Goal: Task Accomplishment & Management: Use online tool/utility

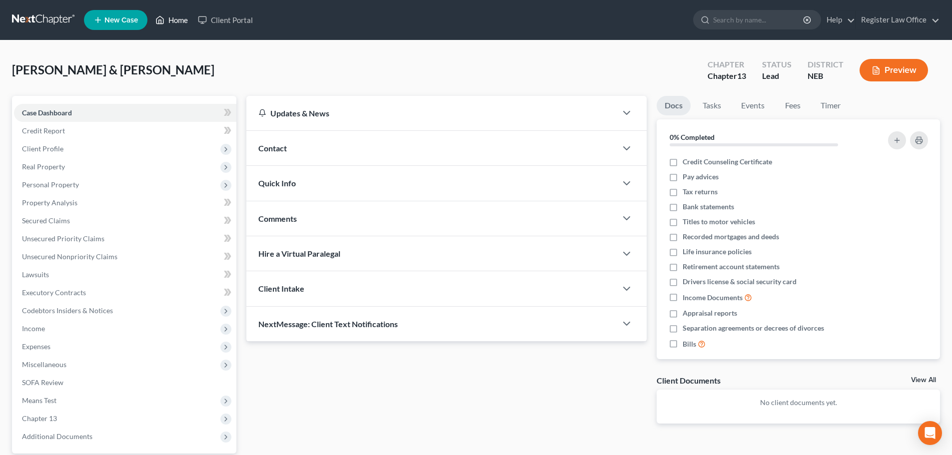
click at [170, 18] on link "Home" at bounding box center [171, 20] width 42 height 18
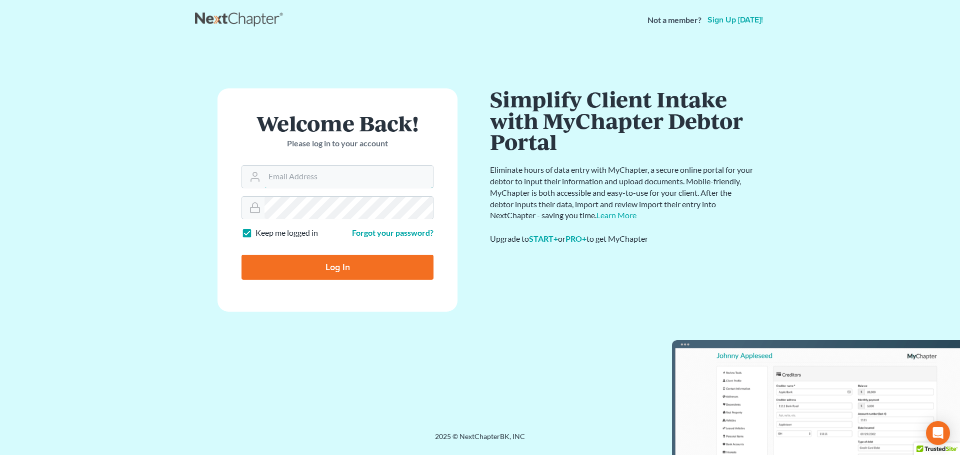
type input "[EMAIL_ADDRESS][DOMAIN_NAME]"
click at [293, 266] on input "Log In" at bounding box center [337, 267] width 192 height 25
type input "Thinking..."
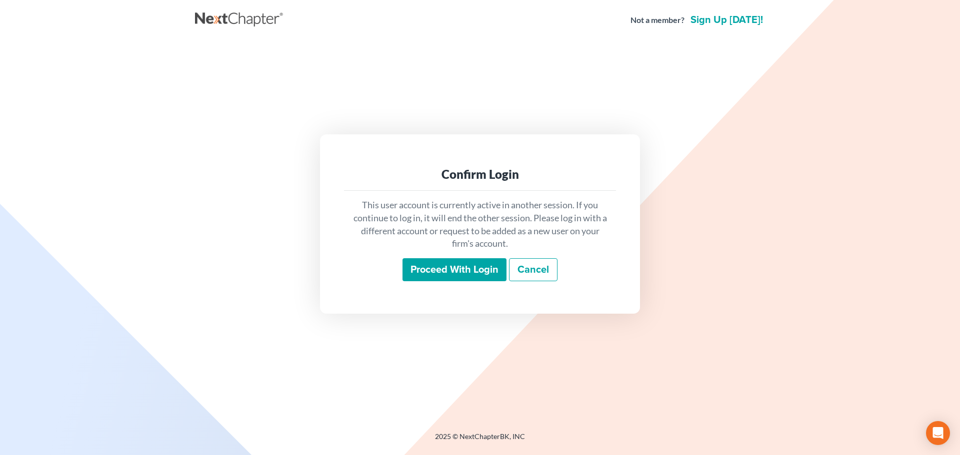
click at [430, 273] on input "Proceed with login" at bounding box center [454, 269] width 104 height 23
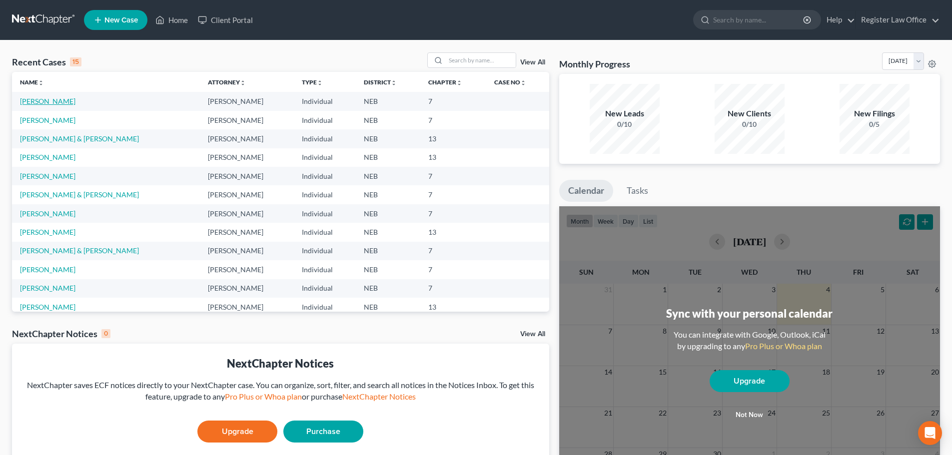
click at [53, 101] on link "[PERSON_NAME]" at bounding box center [47, 101] width 55 height 8
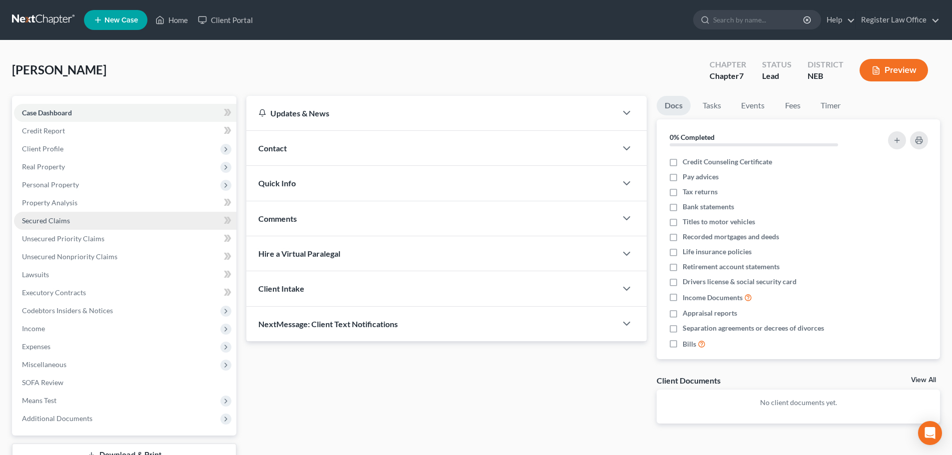
click at [37, 219] on span "Secured Claims" at bounding box center [46, 220] width 48 height 8
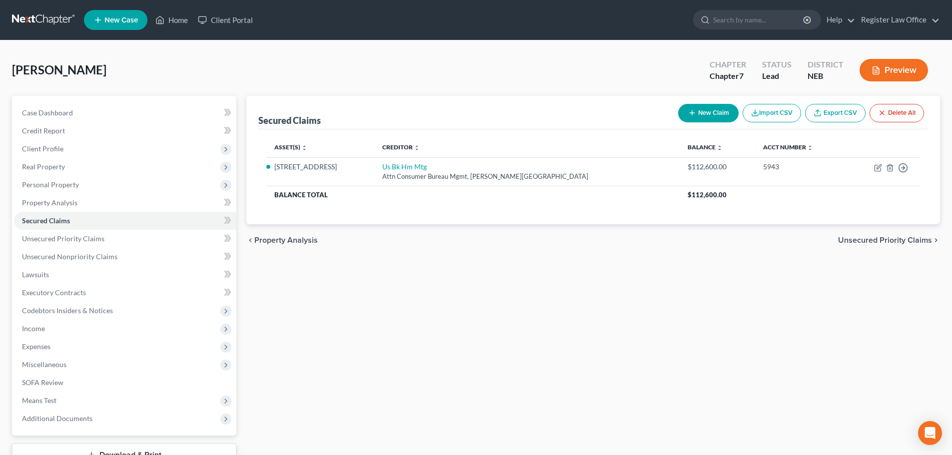
click at [904, 64] on button "Preview" at bounding box center [894, 70] width 68 height 22
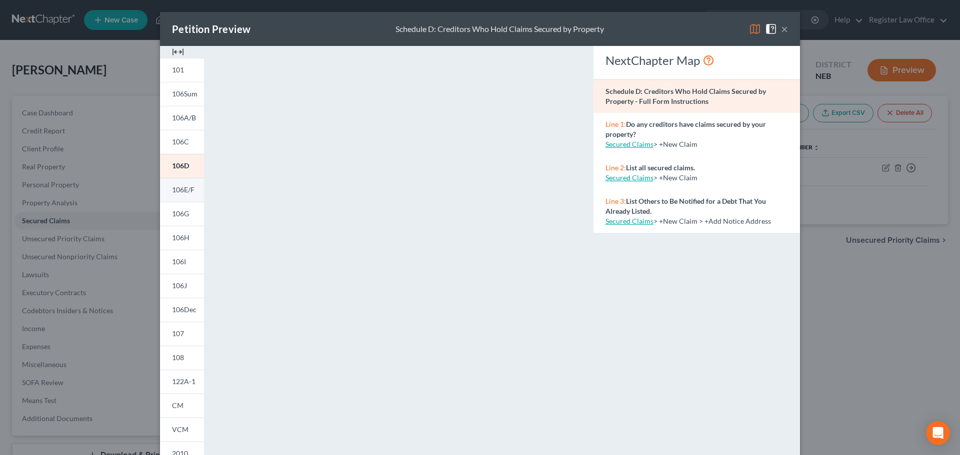
click at [172, 186] on span "106E/F" at bounding box center [183, 189] width 22 height 8
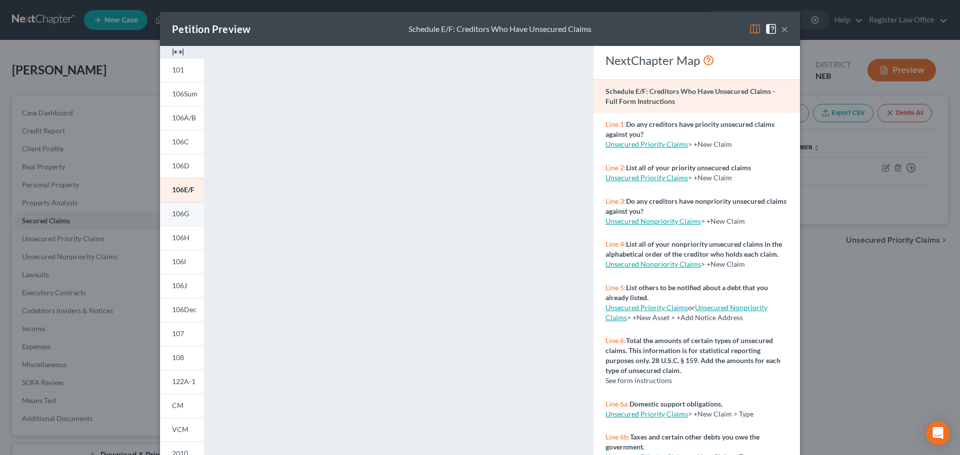
click at [183, 217] on span "106G" at bounding box center [180, 213] width 17 height 8
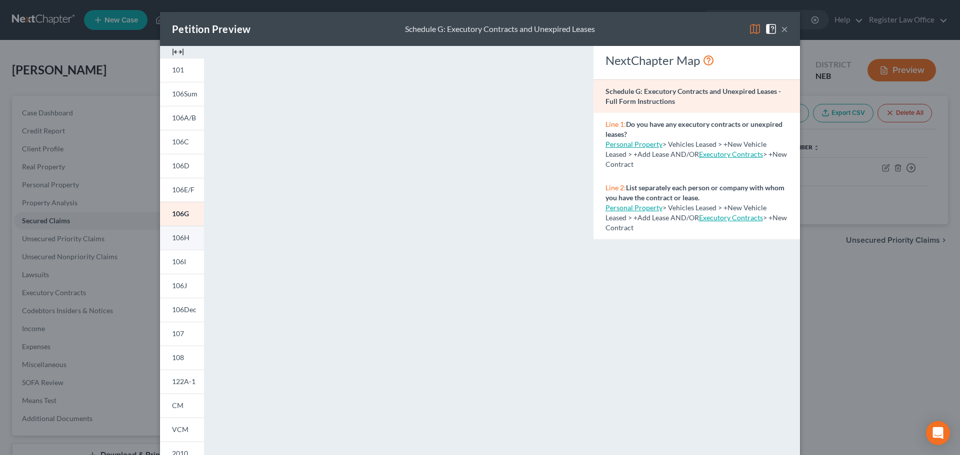
click at [176, 239] on span "106H" at bounding box center [180, 237] width 17 height 8
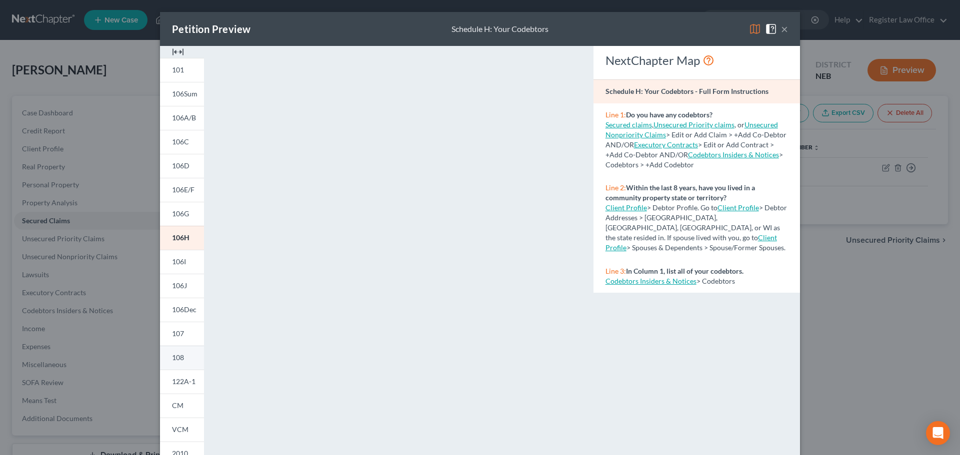
click at [176, 356] on span "108" at bounding box center [178, 357] width 12 height 8
